Goal: Task Accomplishment & Management: Manage account settings

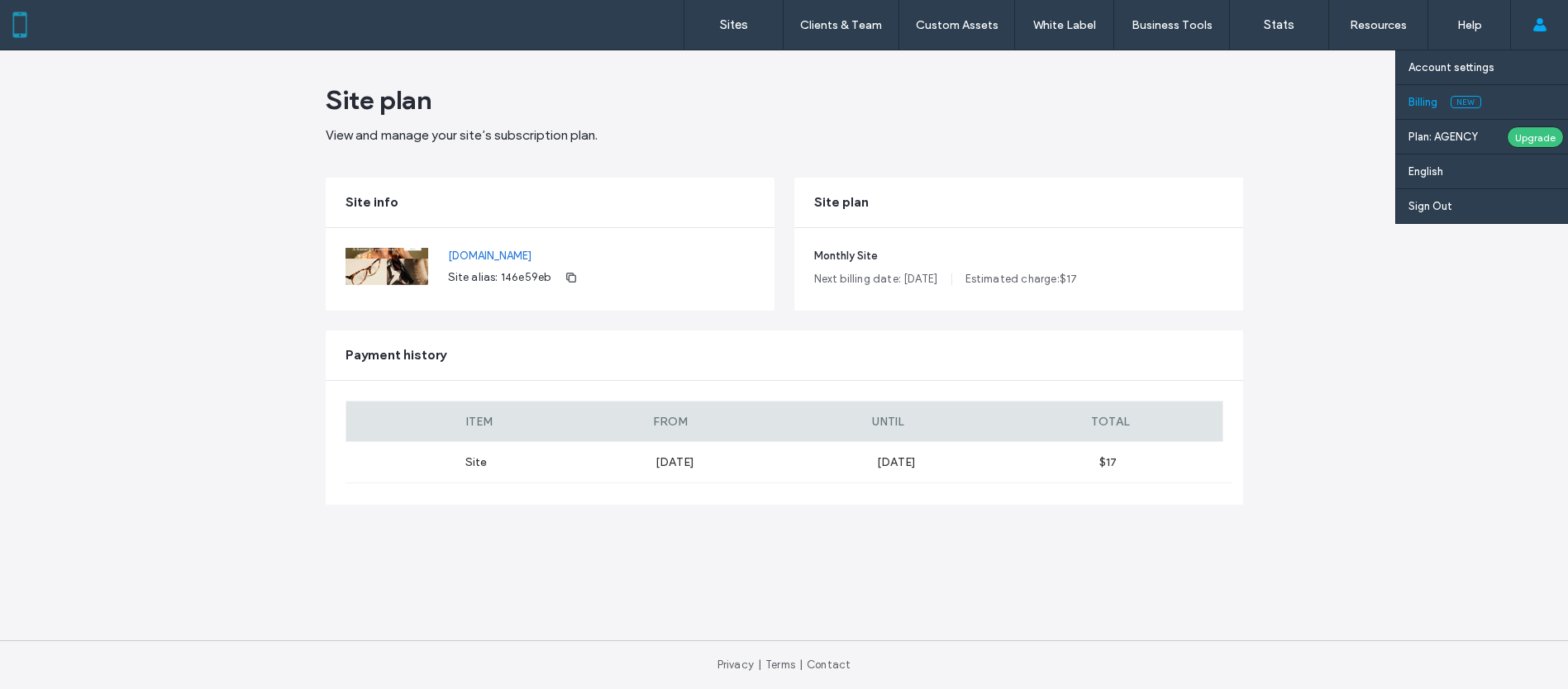
click at [1430, 104] on label "Billing" at bounding box center [1423, 102] width 29 height 12
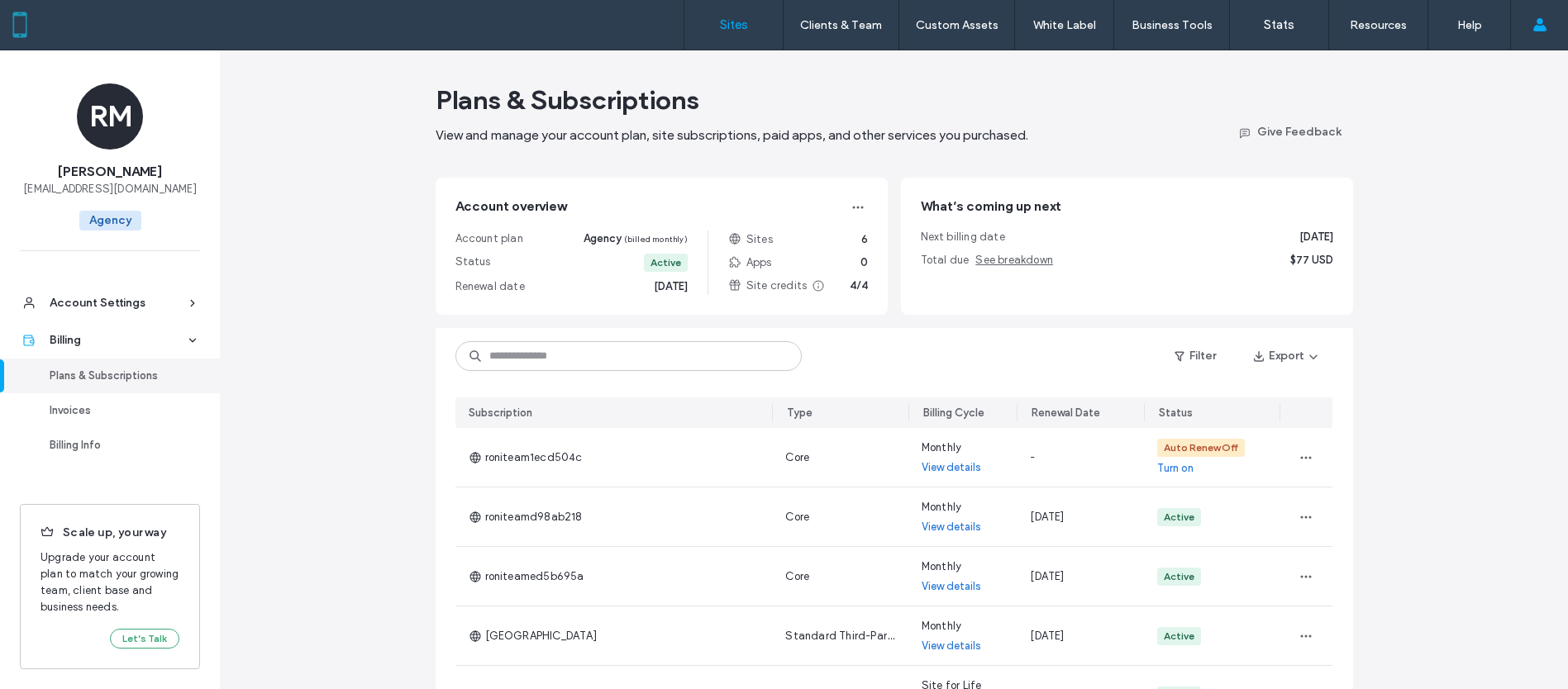
click at [736, 28] on label "Sites" at bounding box center [735, 24] width 28 height 15
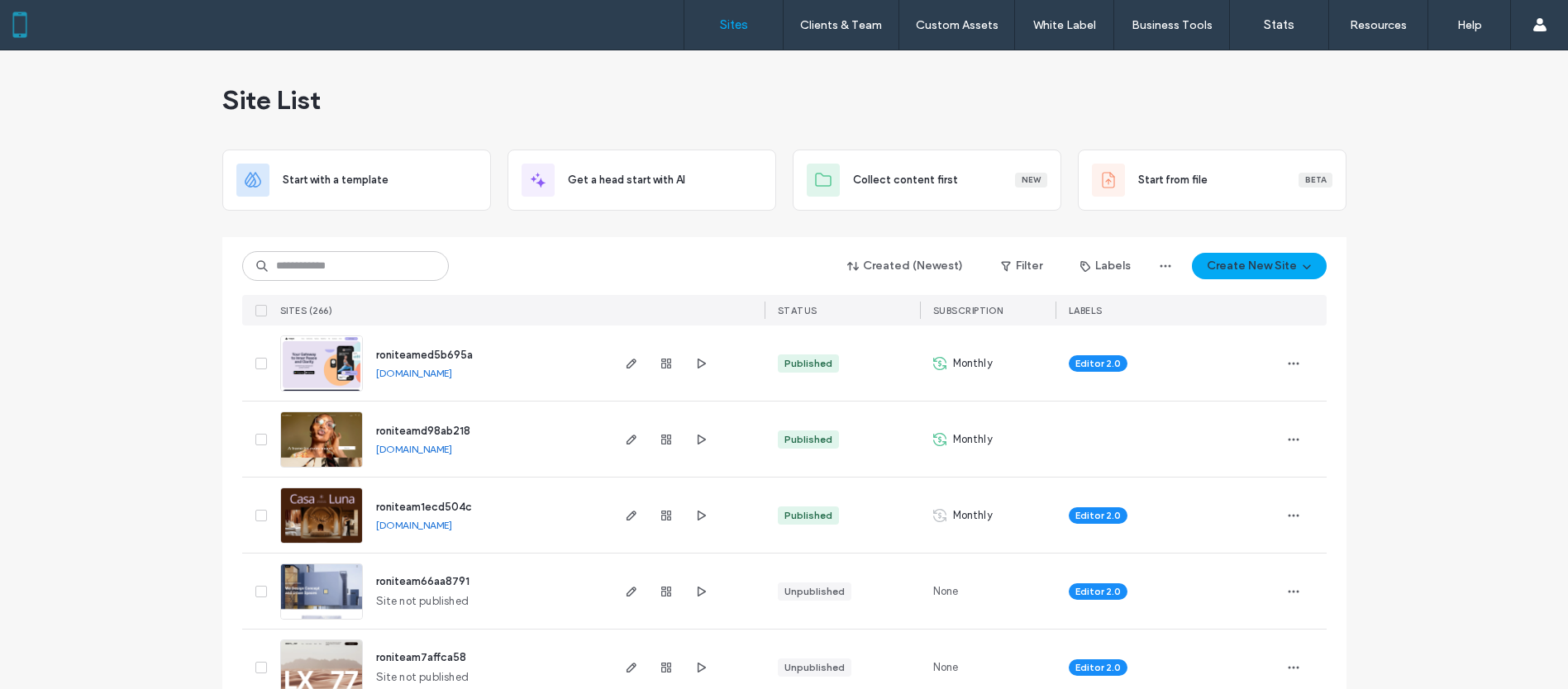
scroll to position [97, 0]
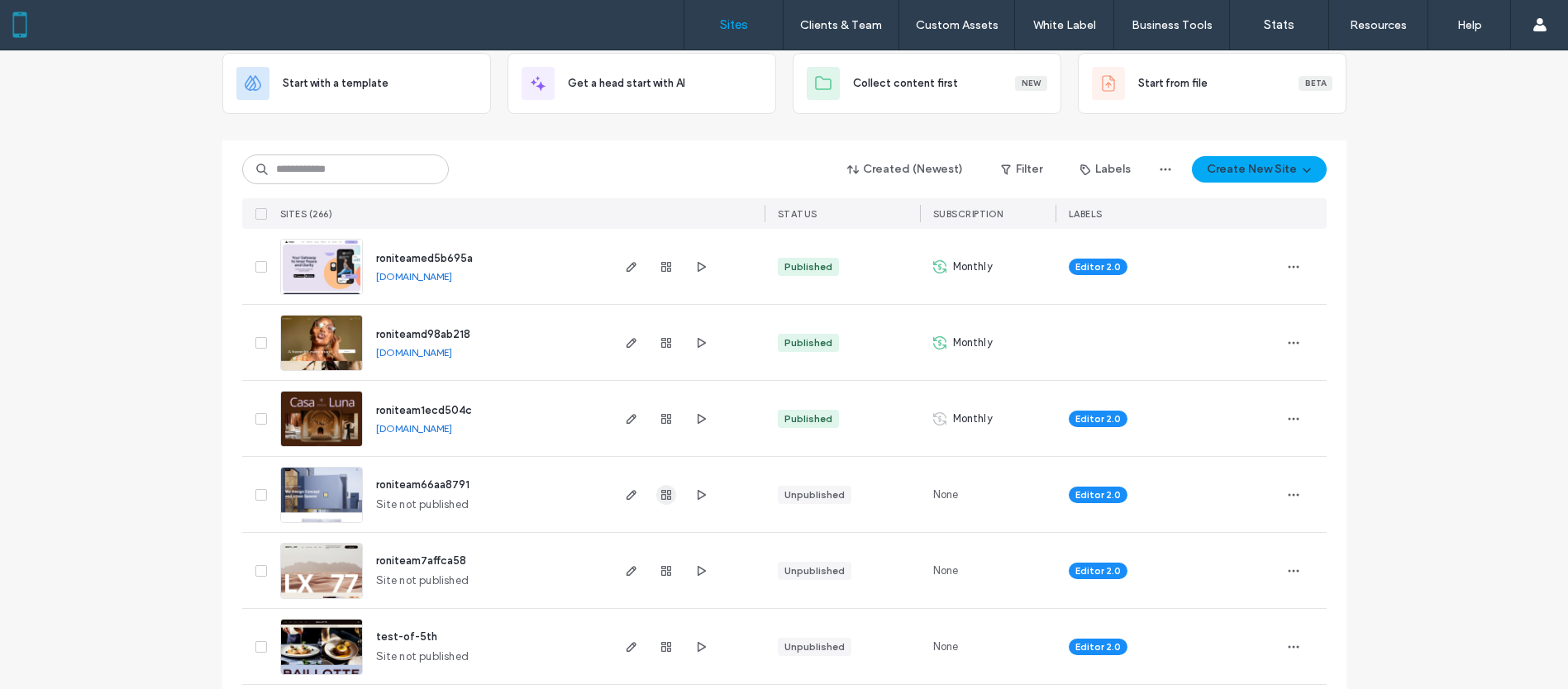
click at [659, 496] on icon "button" at bounding box center [666, 495] width 13 height 13
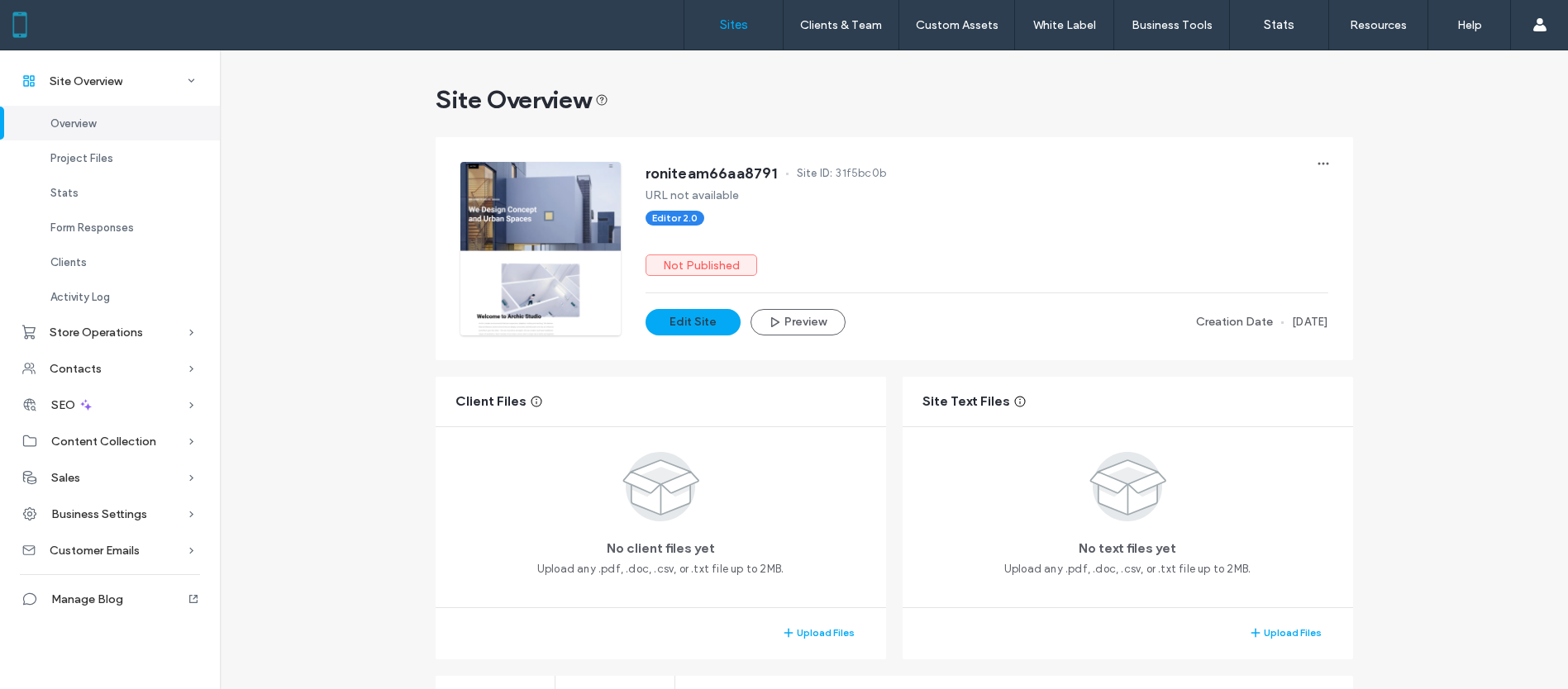
click at [740, 30] on label "Sites" at bounding box center [735, 24] width 28 height 15
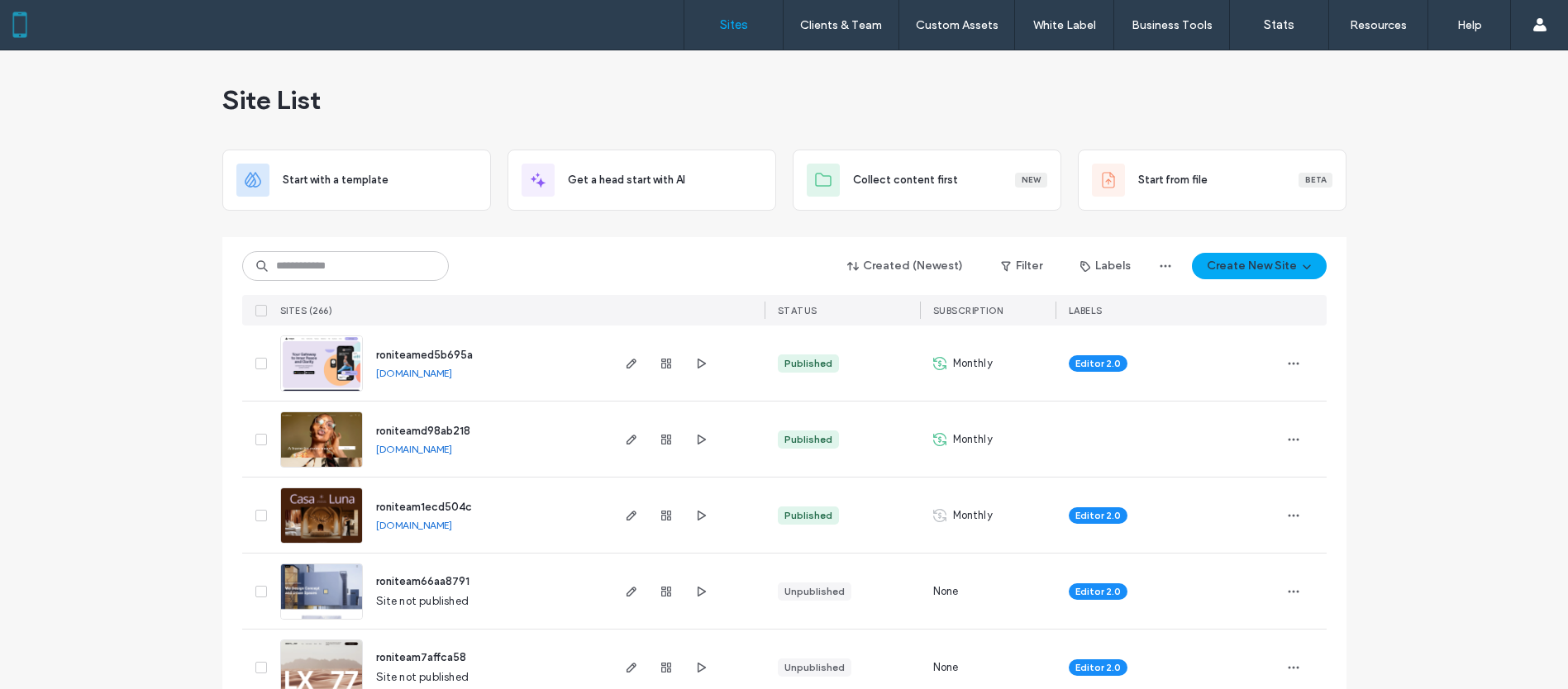
click at [325, 367] on img at bounding box center [321, 392] width 81 height 112
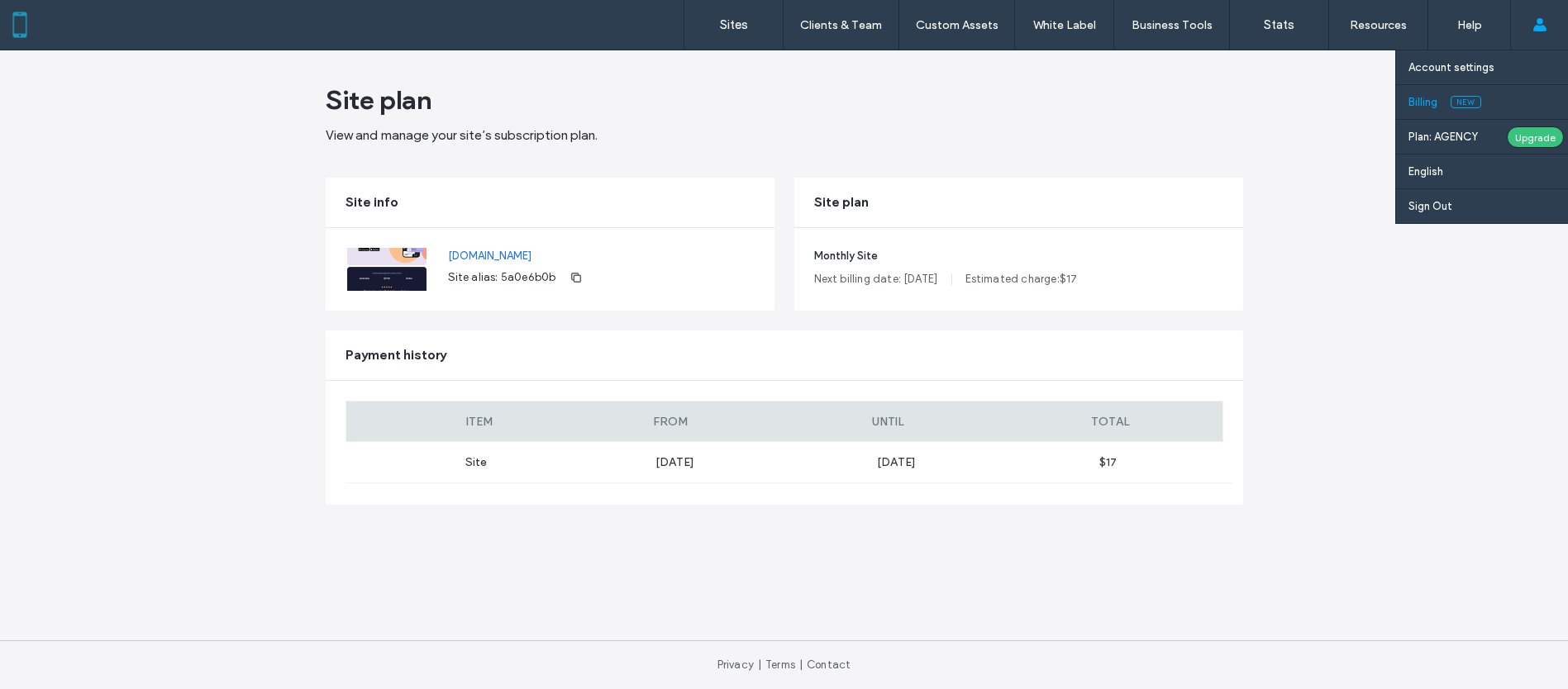
click at [1423, 104] on label "Billing" at bounding box center [1423, 102] width 29 height 12
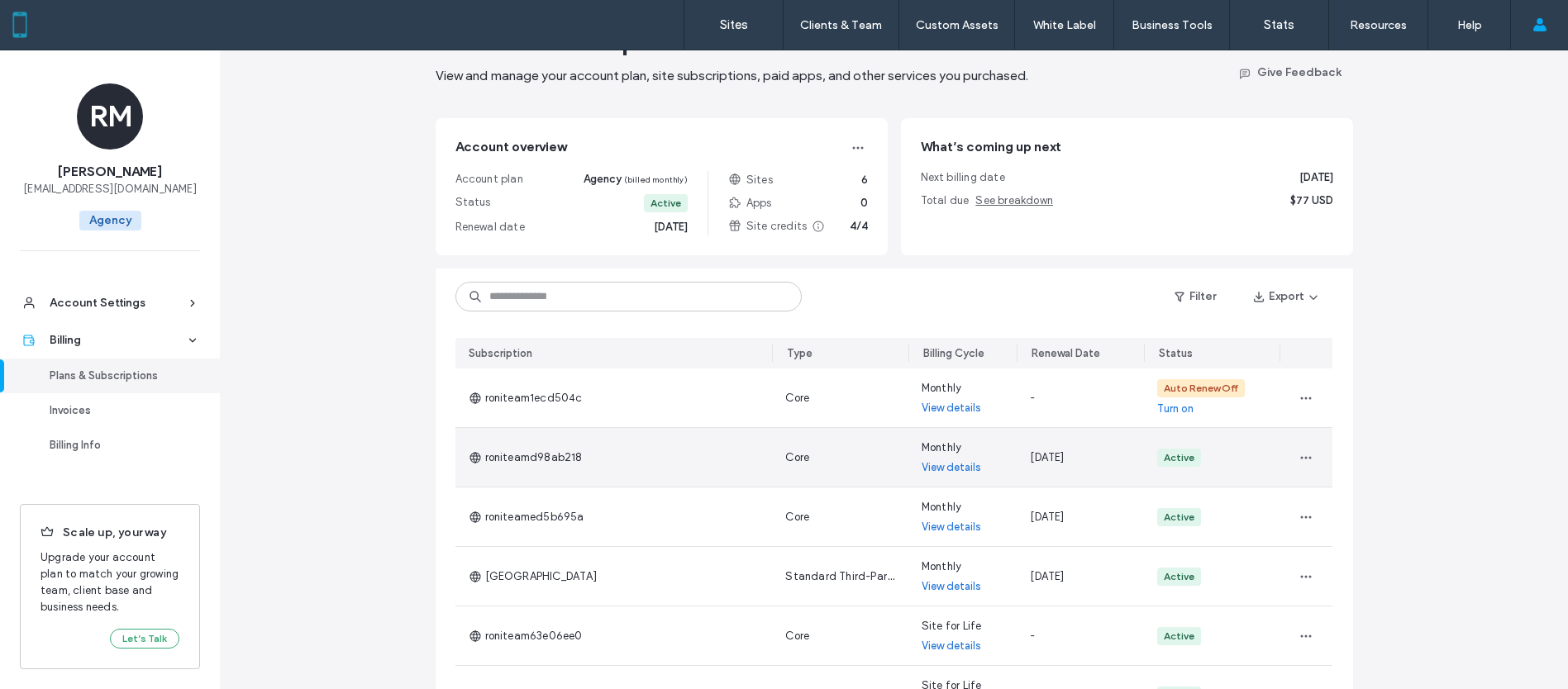
scroll to position [133, 0]
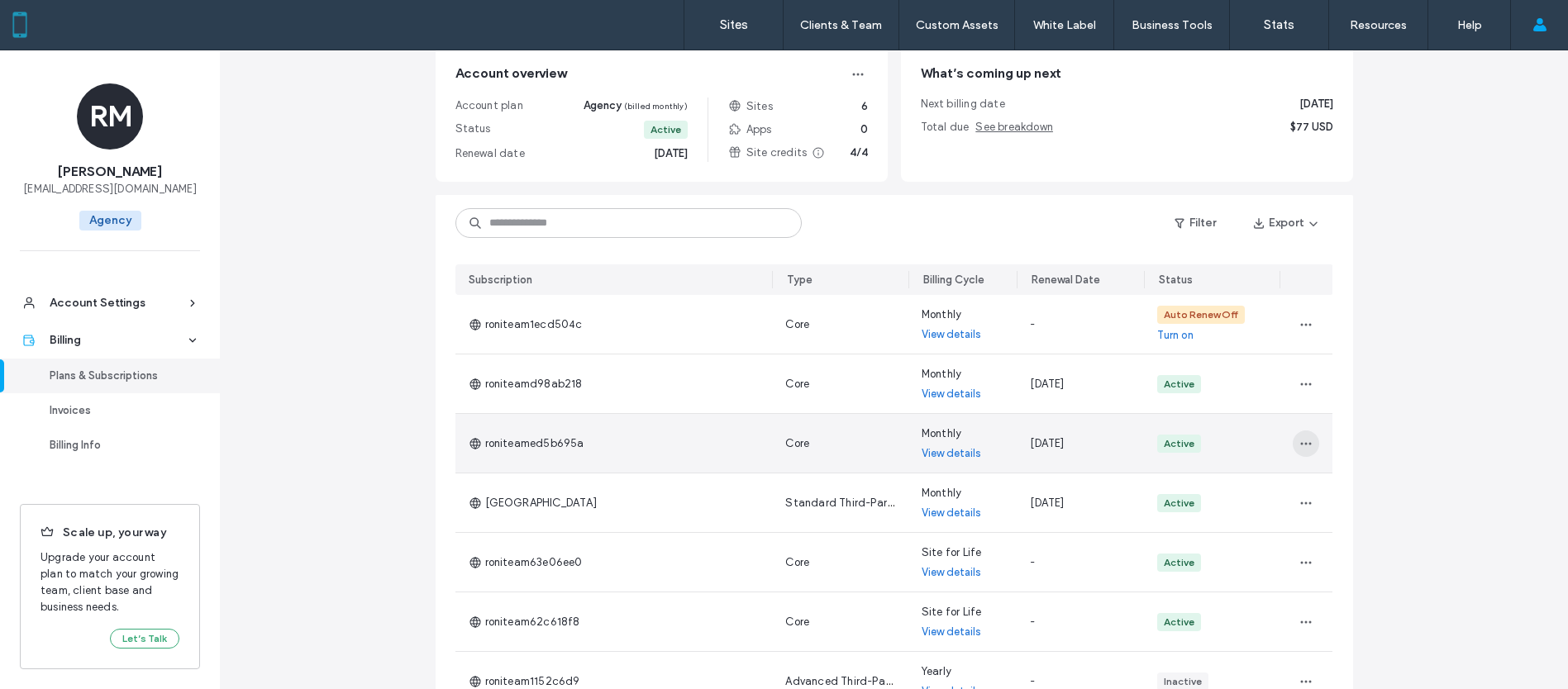
click at [1301, 447] on icon "button" at bounding box center [1306, 443] width 13 height 13
click at [1327, 546] on span "View in Site Overview" at bounding box center [1354, 550] width 105 height 17
